Goal: Information Seeking & Learning: Learn about a topic

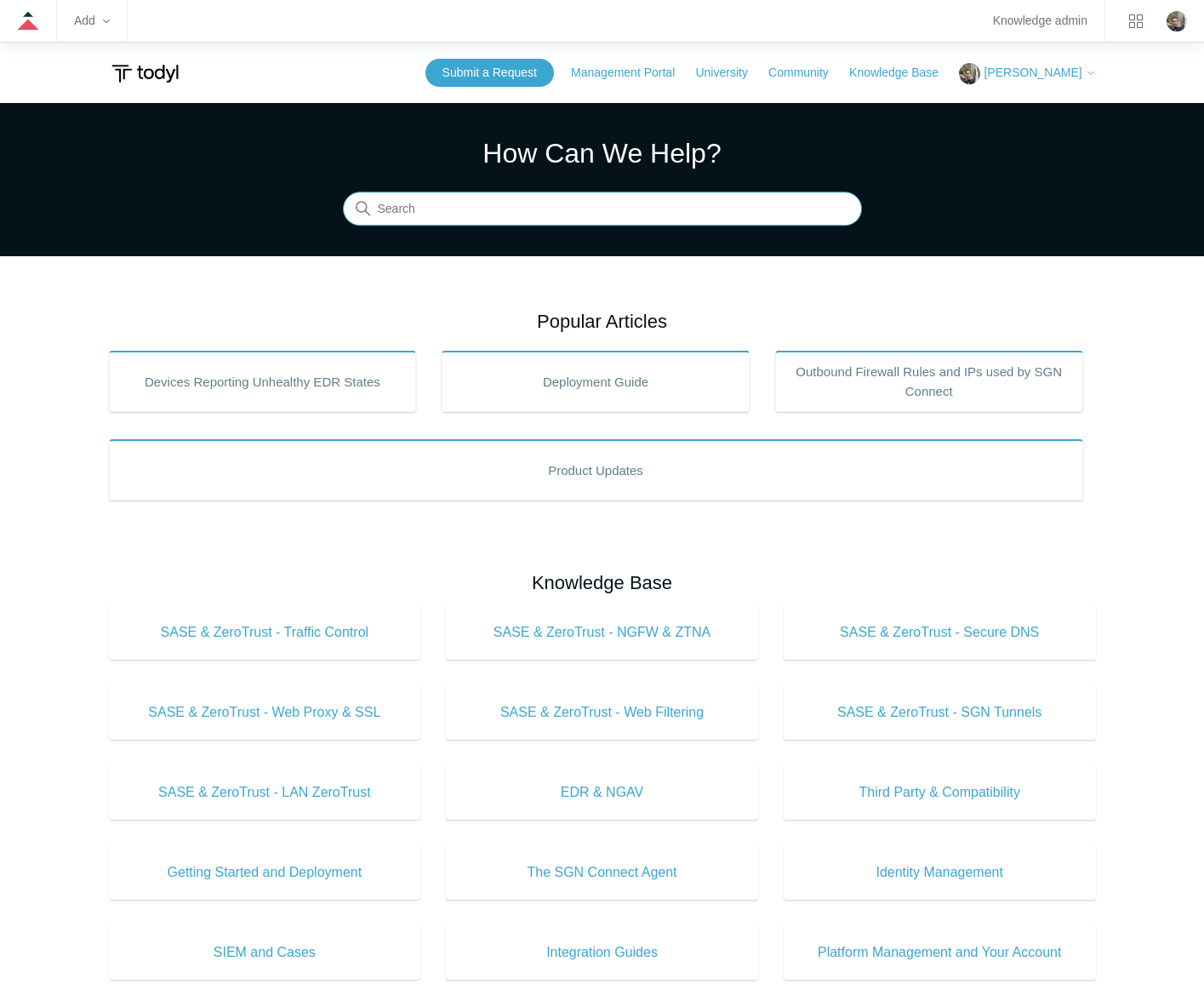
click at [595, 213] on input "Search" at bounding box center [602, 209] width 519 height 34
type input "mac mdmd"
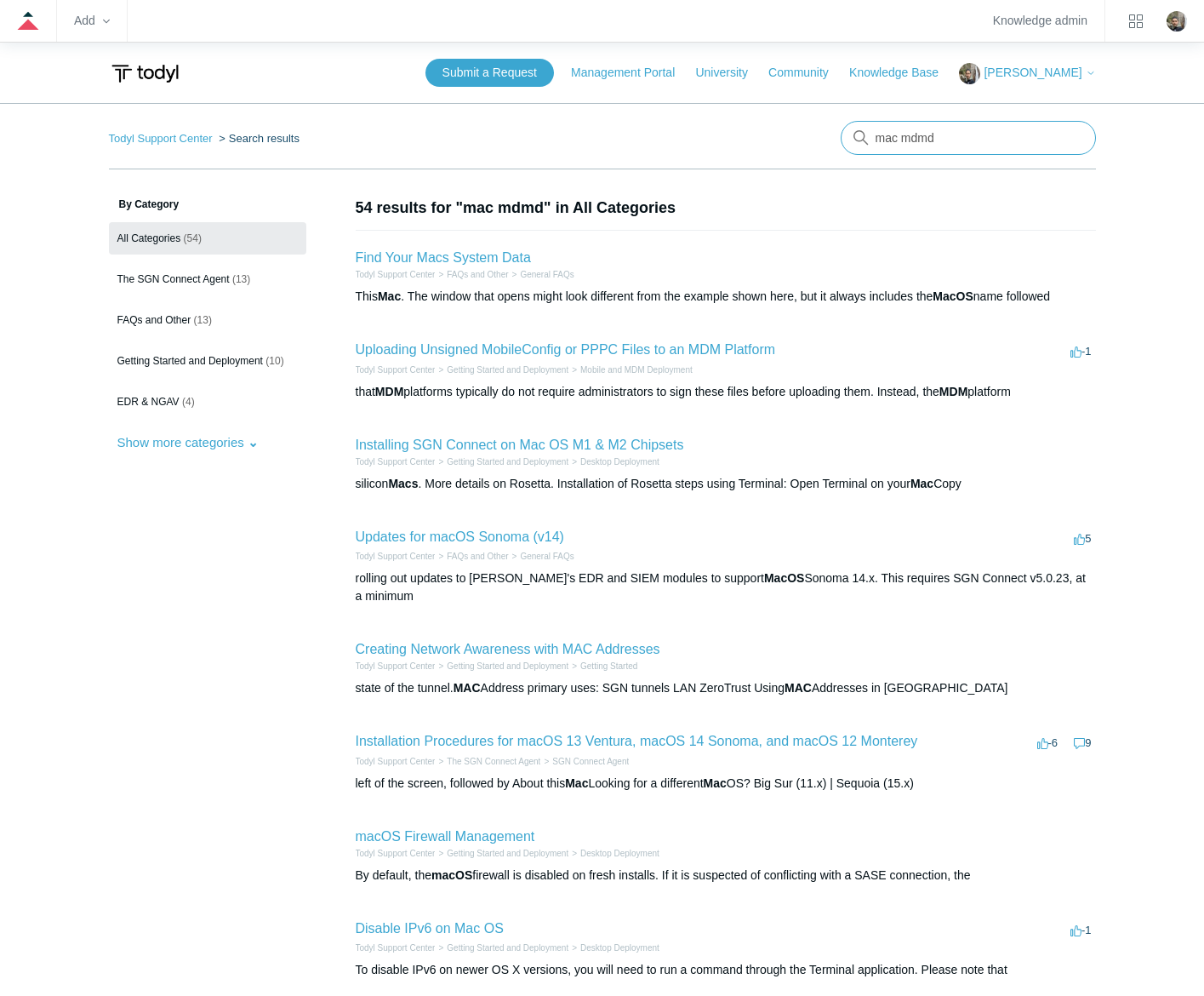
click at [1017, 150] on input "mac mdmd" at bounding box center [968, 138] width 256 height 34
type input "mac mdm"
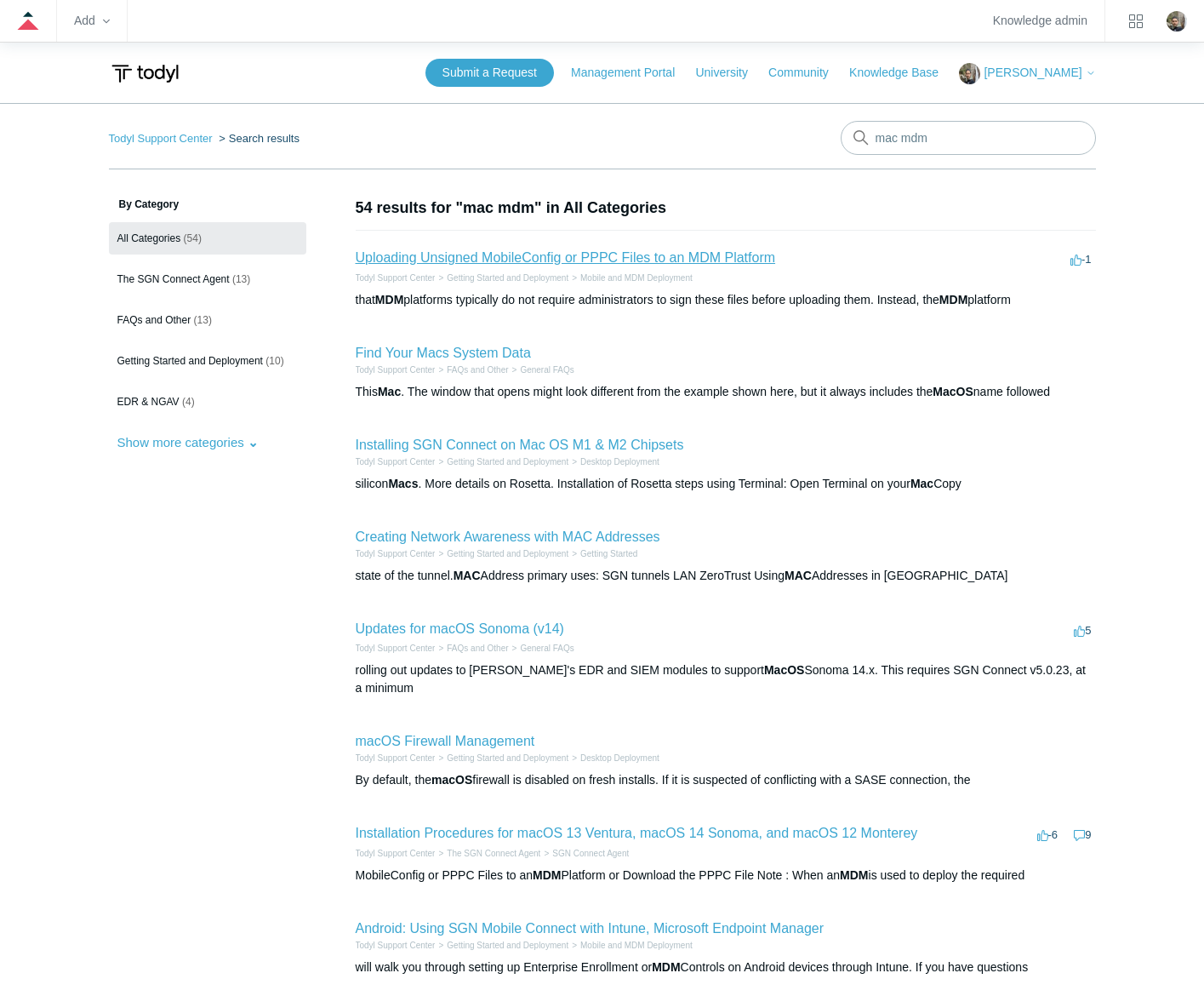
click at [612, 257] on link "Uploading Unsigned MobileConfig or PPPC Files to an MDM Platform" at bounding box center [566, 257] width 420 height 14
